Goal: Information Seeking & Learning: Learn about a topic

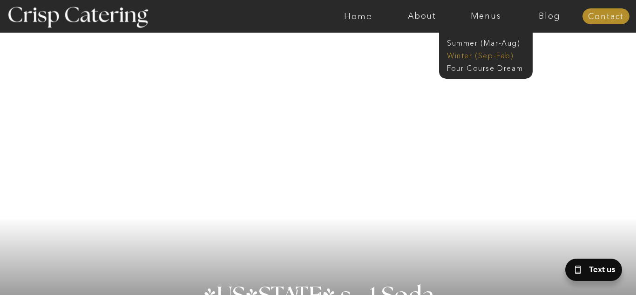
click at [473, 59] on nav "Winter (Sep-Feb)" at bounding box center [485, 54] width 76 height 9
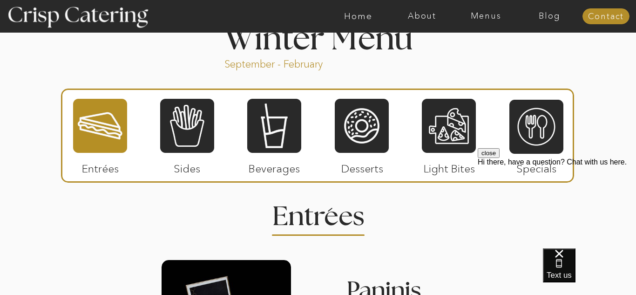
scroll to position [1039, 0]
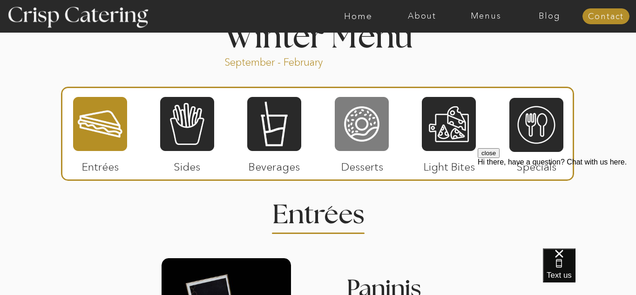
click at [363, 140] on div at bounding box center [362, 124] width 54 height 56
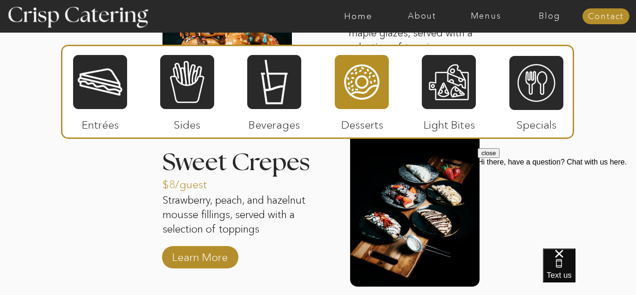
scroll to position [1356, 0]
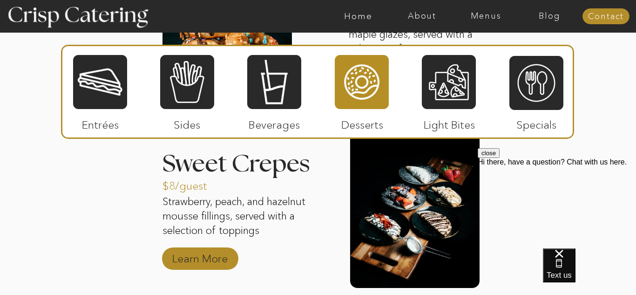
click at [216, 258] on p "Learn More" at bounding box center [200, 256] width 62 height 27
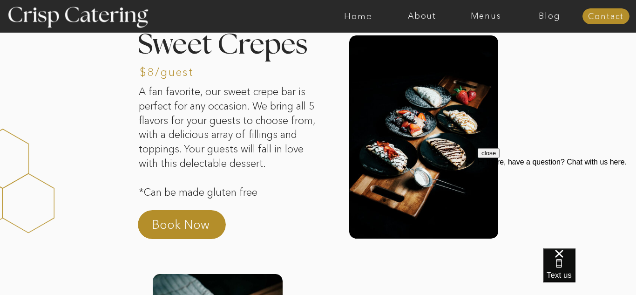
scroll to position [43, 0]
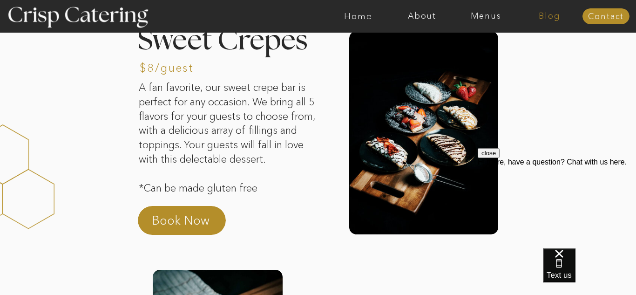
click at [564, 20] on nav "Blog" at bounding box center [550, 16] width 64 height 9
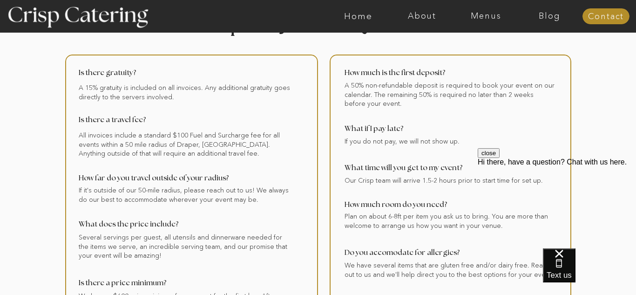
scroll to position [39, 0]
